Goal: Register for event/course

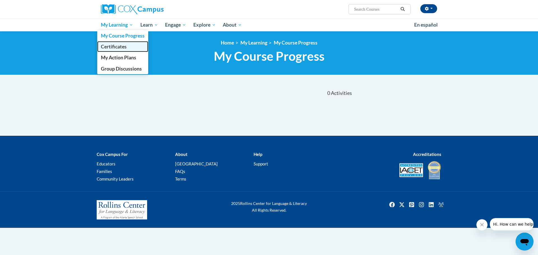
click at [120, 47] on span "Certificates" at bounding box center [114, 47] width 26 height 6
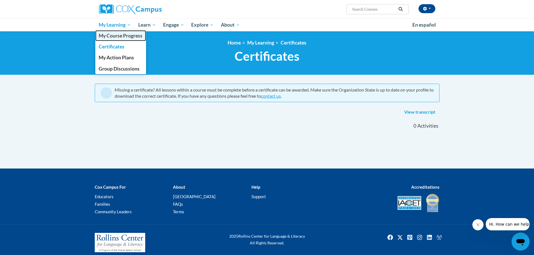
click at [119, 37] on span "My Course Progress" at bounding box center [121, 36] width 44 height 6
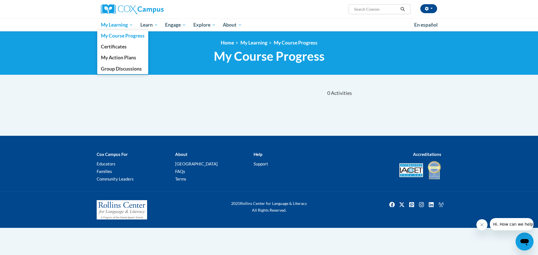
click at [106, 26] on span "My Learning" at bounding box center [117, 25] width 32 height 7
click at [114, 37] on span "My Course Progress" at bounding box center [123, 36] width 44 height 6
click at [107, 26] on span "My Learning" at bounding box center [117, 25] width 32 height 7
click at [129, 69] on span "Group Discussions" at bounding box center [121, 69] width 41 height 6
click at [124, 69] on span "Group Discussions" at bounding box center [121, 69] width 41 height 6
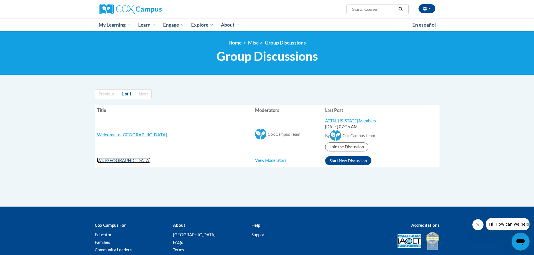
click at [124, 160] on span "WI: Prescott School District" at bounding box center [124, 160] width 54 height 5
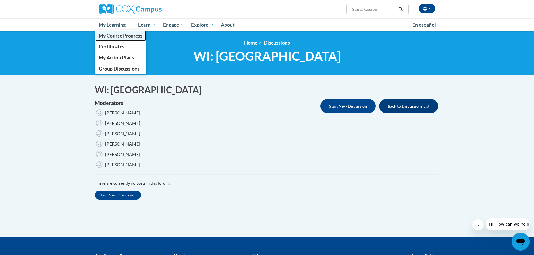
click at [111, 36] on span "My Course Progress" at bounding box center [121, 36] width 44 height 6
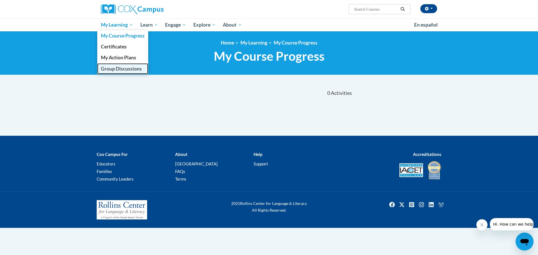
click at [121, 66] on span "Group Discussions" at bounding box center [121, 69] width 41 height 6
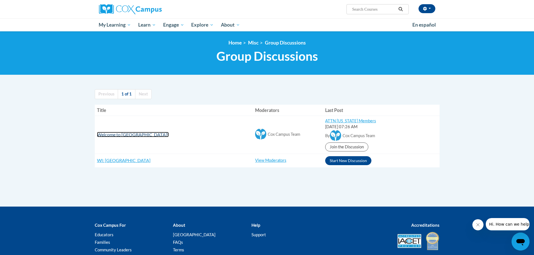
click at [136, 134] on span "Welcome to Cox Campus!" at bounding box center [133, 134] width 72 height 5
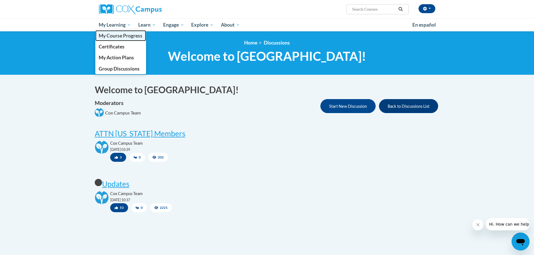
click at [119, 38] on span "My Course Progress" at bounding box center [121, 36] width 44 height 6
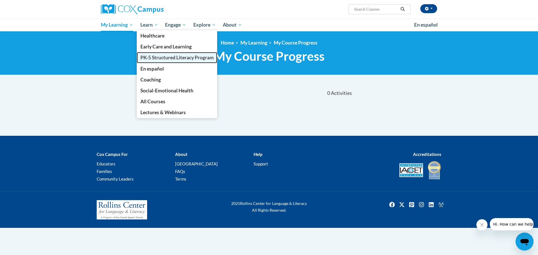
click at [150, 57] on span "PK-5 Structured Literacy Program" at bounding box center [176, 58] width 73 height 6
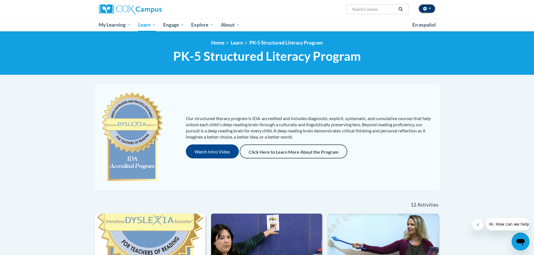
click at [423, 9] on icon "button" at bounding box center [425, 9] width 4 height 4
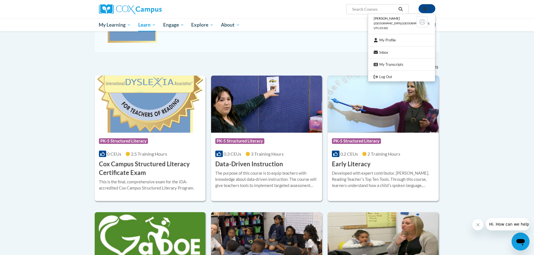
scroll to position [136, 0]
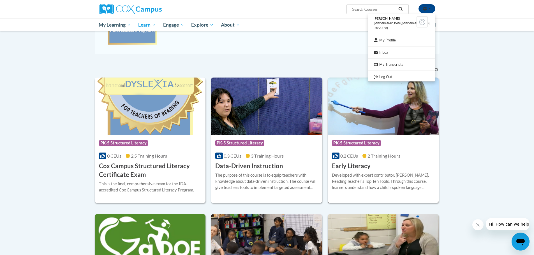
click at [350, 166] on h3 "Early Literacy" at bounding box center [351, 166] width 39 height 9
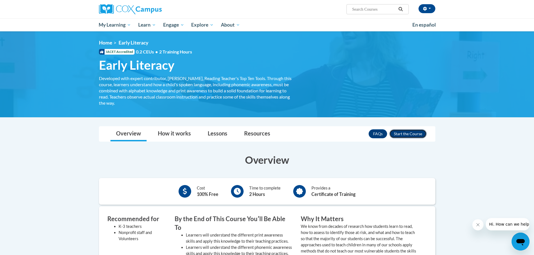
click at [408, 133] on button "Enroll" at bounding box center [407, 134] width 37 height 9
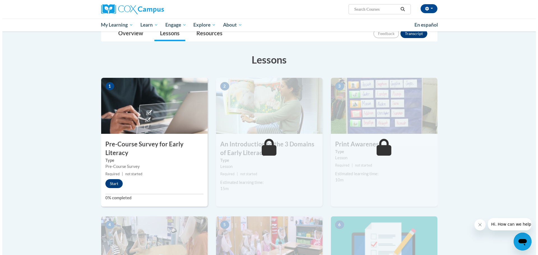
scroll to position [80, 0]
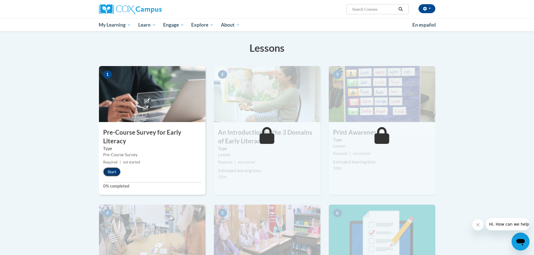
click at [117, 176] on button "Start" at bounding box center [111, 172] width 17 height 9
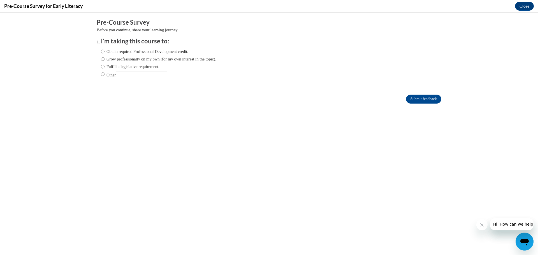
scroll to position [0, 0]
click at [101, 67] on input "Fulfill a legislative requirement." at bounding box center [103, 67] width 4 height 6
radio input "true"
click at [423, 98] on input "Submit feedback" at bounding box center [423, 99] width 35 height 9
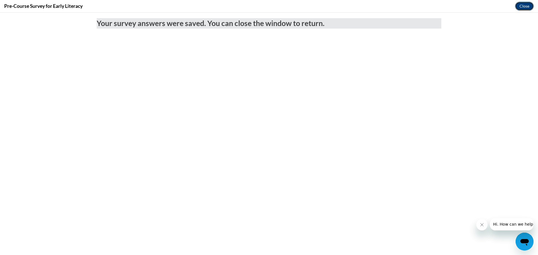
click at [529, 3] on button "Close" at bounding box center [524, 6] width 19 height 9
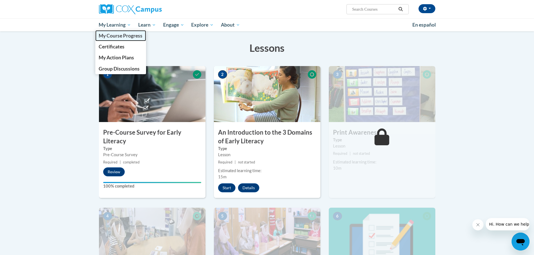
click at [110, 37] on span "My Course Progress" at bounding box center [121, 36] width 44 height 6
